Goal: Task Accomplishment & Management: Use online tool/utility

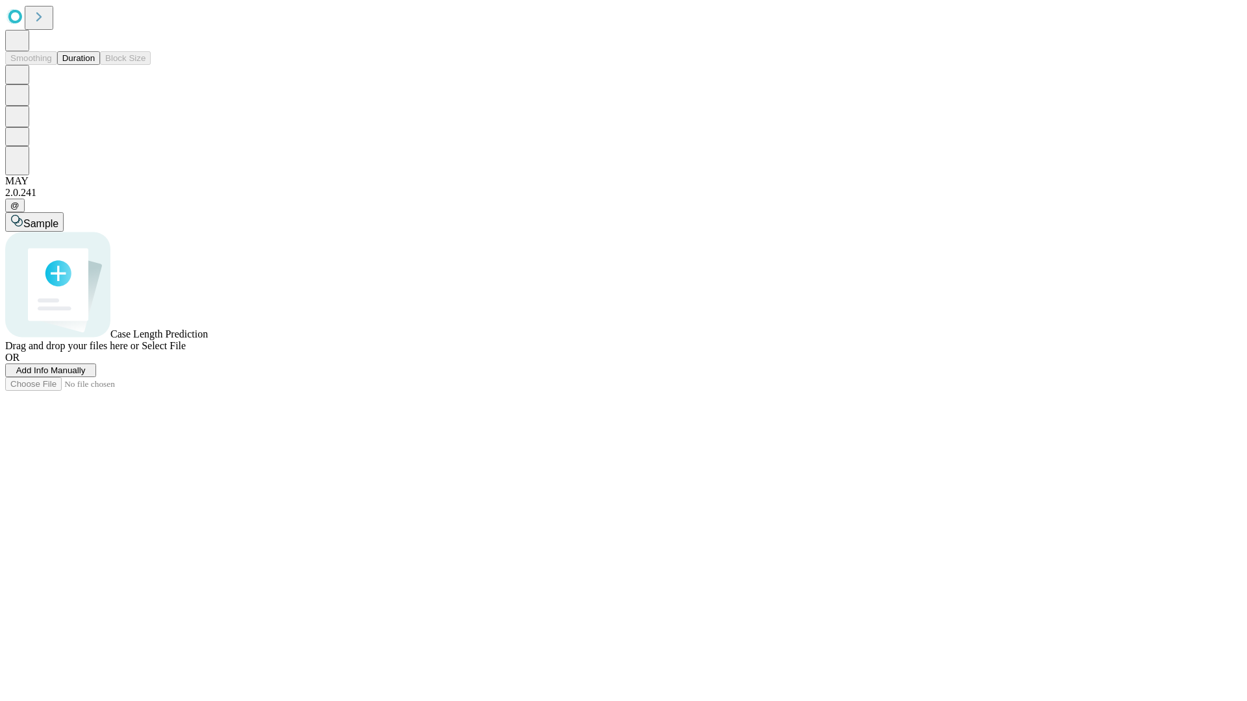
click at [95, 65] on button "Duration" at bounding box center [78, 58] width 43 height 14
click at [186, 351] on span "Select File" at bounding box center [164, 345] width 44 height 11
